Goal: Task Accomplishment & Management: Complete application form

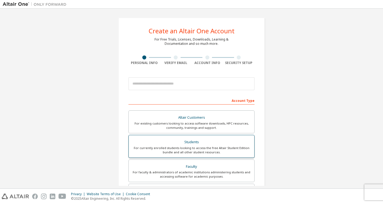
click at [200, 142] on div "Students" at bounding box center [191, 141] width 119 height 7
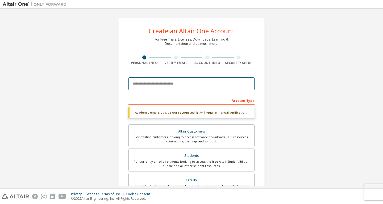
click at [170, 83] on input "email" at bounding box center [192, 83] width 126 height 13
type input "*"
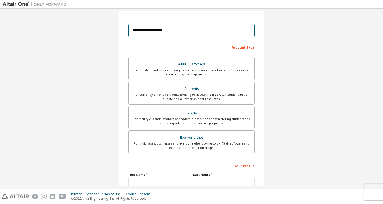
scroll to position [108, 0]
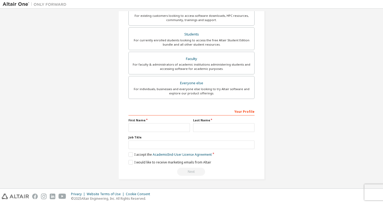
type input "**********"
click at [155, 131] on input "text" at bounding box center [159, 127] width 61 height 9
type input "*****"
type input "******"
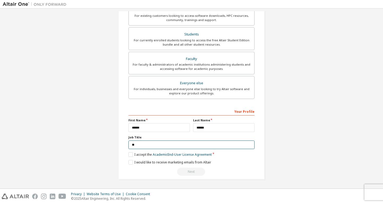
type input "*"
click at [132, 154] on label "I accept the Academic End-User License Agreement" at bounding box center [170, 154] width 83 height 5
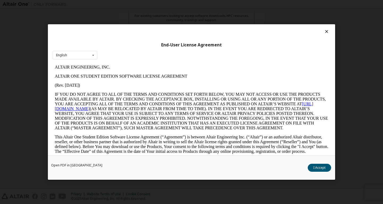
scroll to position [0, 0]
drag, startPoint x: 309, startPoint y: 165, endPoint x: 313, endPoint y: 167, distance: 4.1
click at [311, 166] on button "I Accept" at bounding box center [319, 167] width 23 height 8
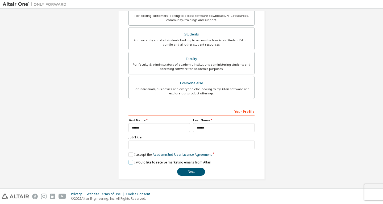
click at [131, 161] on label "I would like to receive marketing emails from Altair" at bounding box center [170, 162] width 83 height 5
click at [190, 172] on button "Next" at bounding box center [191, 171] width 28 height 8
click at [190, 172] on div "Next" at bounding box center [192, 171] width 126 height 8
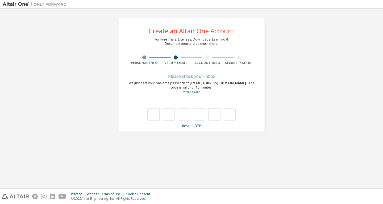
type input "*"
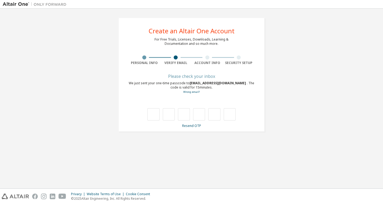
type input "*"
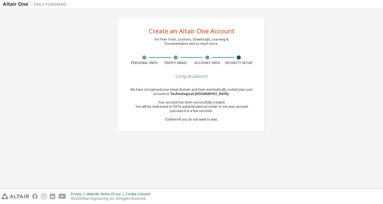
click at [181, 78] on div "Congratulations!" at bounding box center [192, 76] width 126 height 3
